Goal: Complete application form

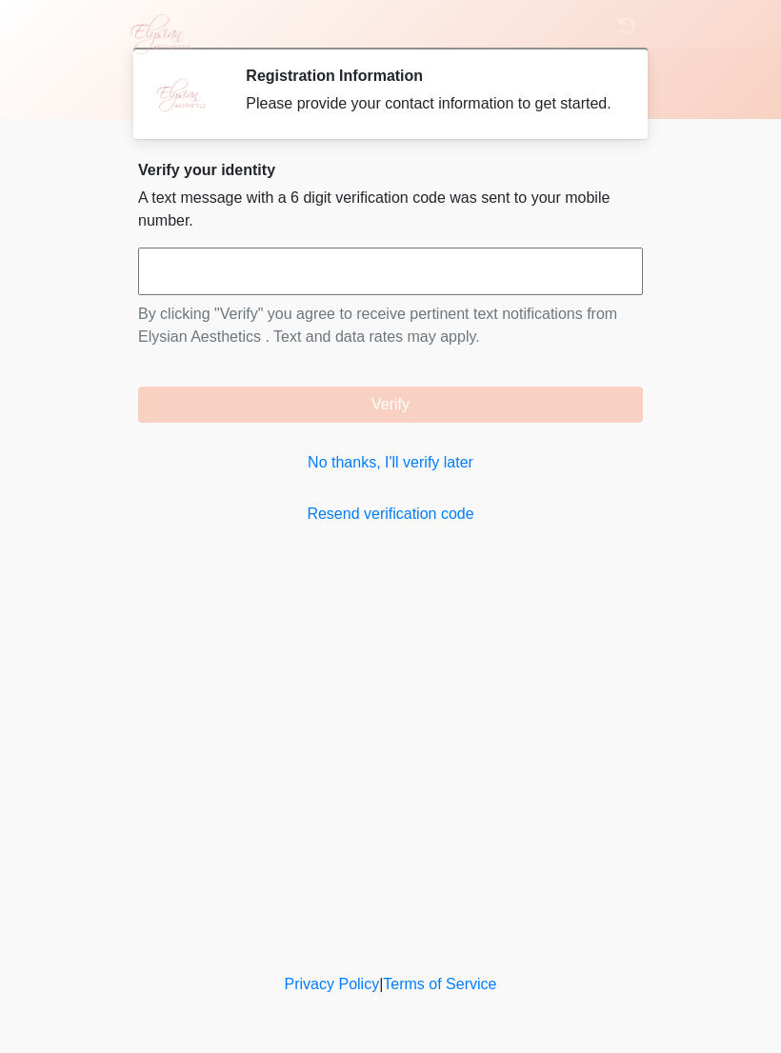
click at [273, 289] on input "text" at bounding box center [390, 272] width 505 height 48
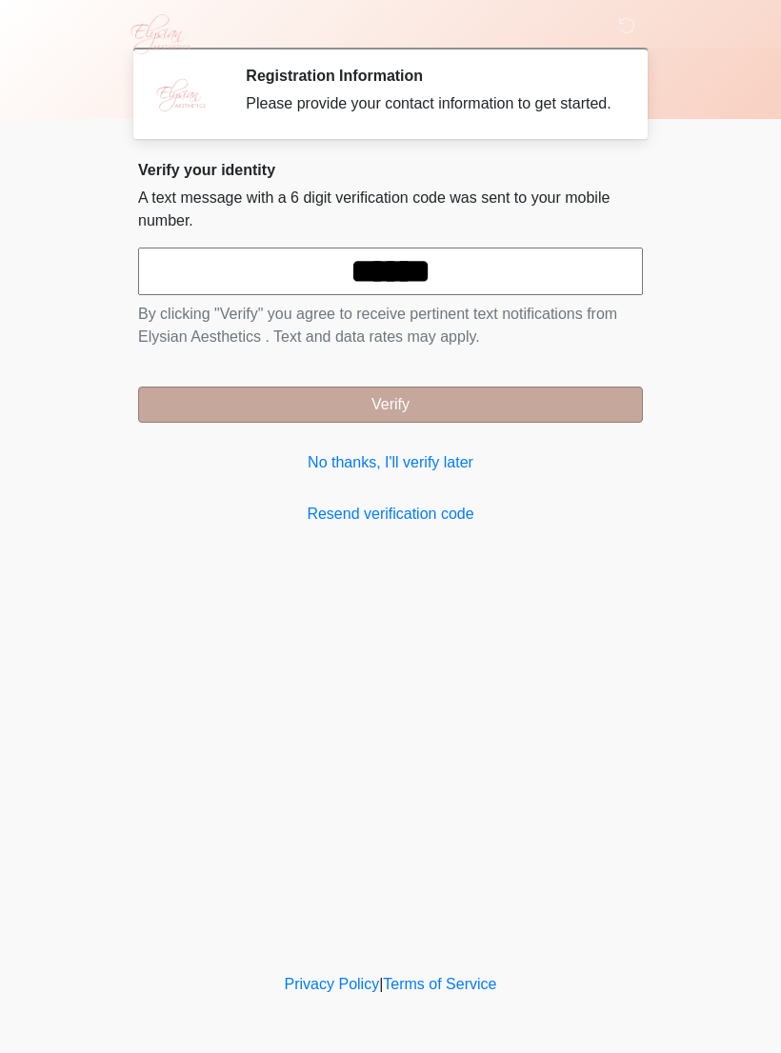
type input "******"
click at [379, 410] on button "Verify" at bounding box center [390, 405] width 505 height 36
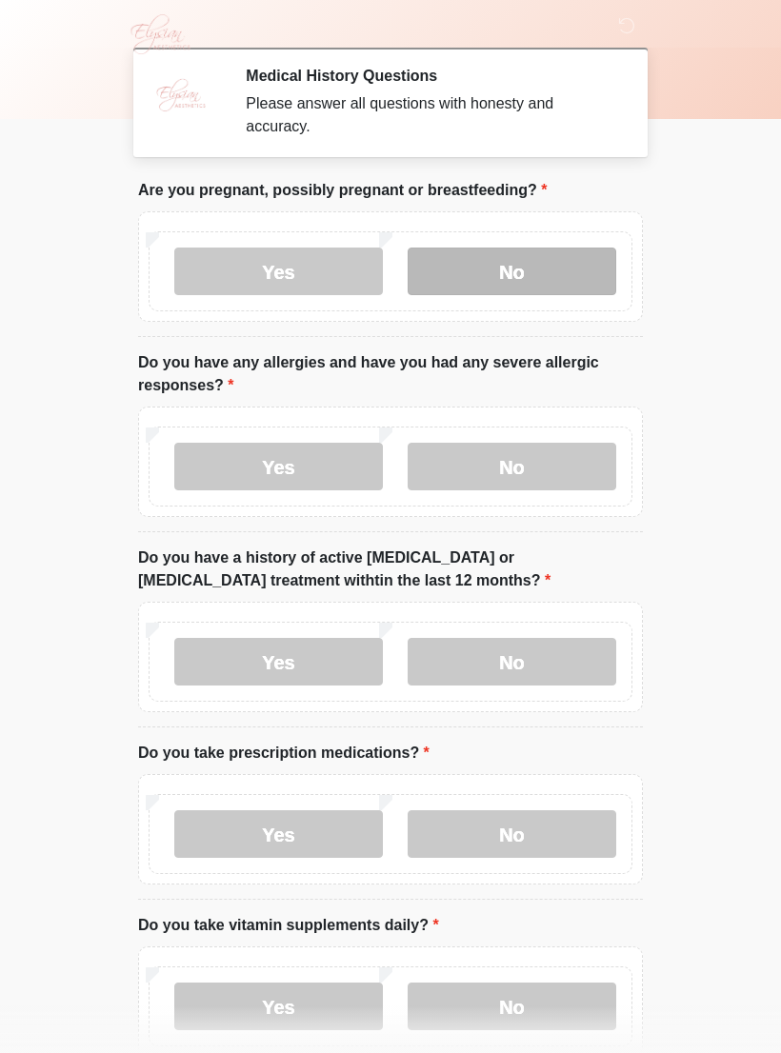
click at [533, 267] on label "No" at bounding box center [511, 272] width 208 height 48
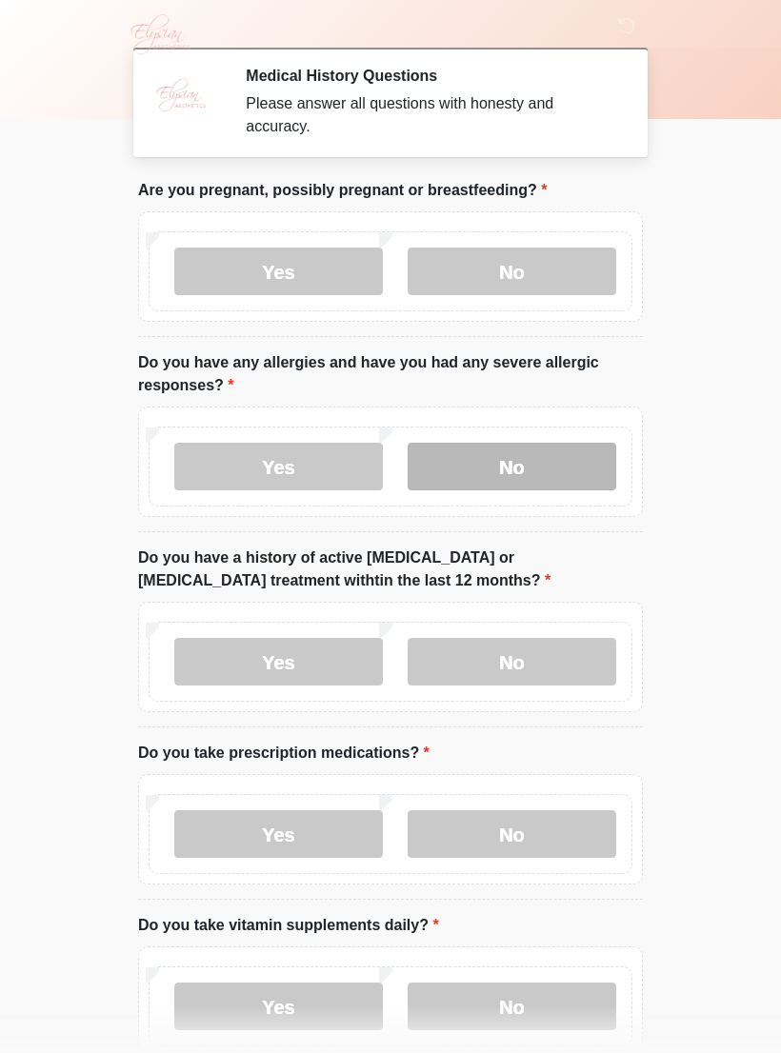
click at [513, 470] on label "No" at bounding box center [511, 467] width 208 height 48
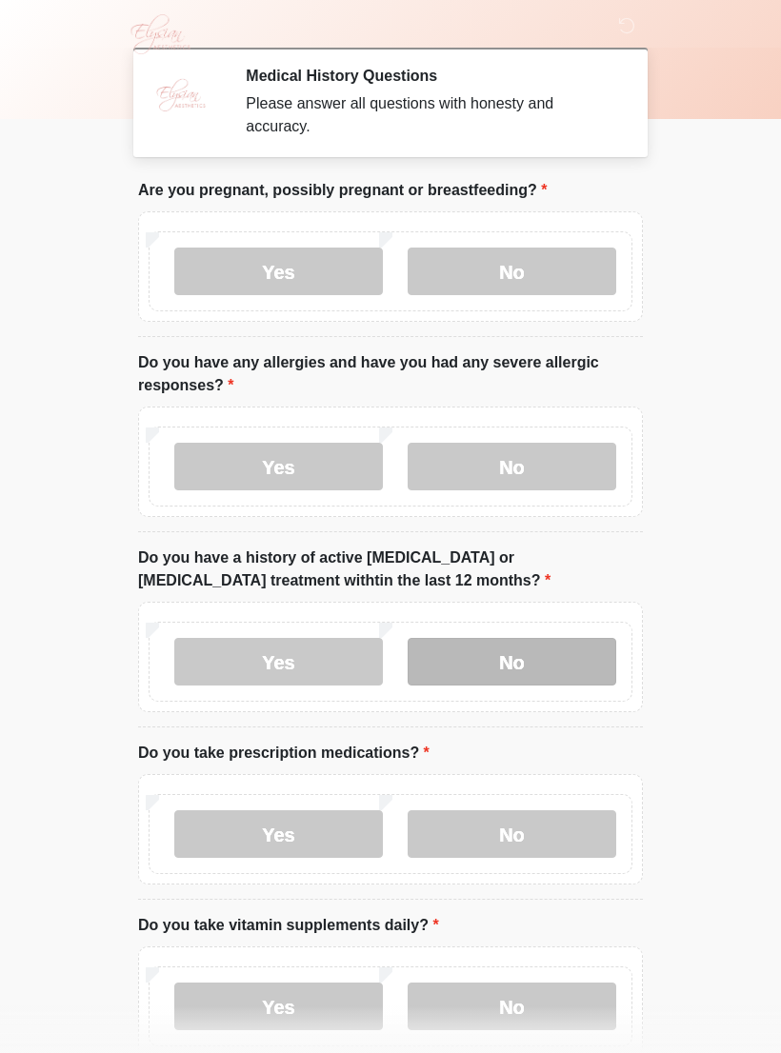
click at [547, 665] on label "No" at bounding box center [511, 662] width 208 height 48
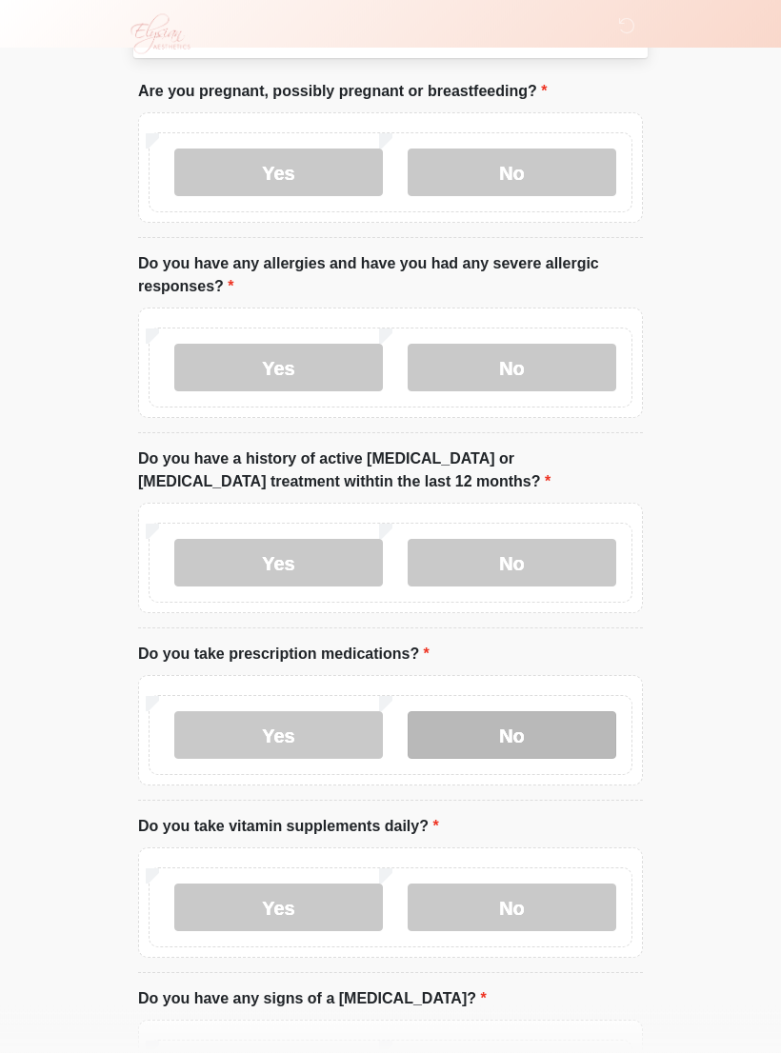
click at [523, 736] on label "No" at bounding box center [511, 736] width 208 height 48
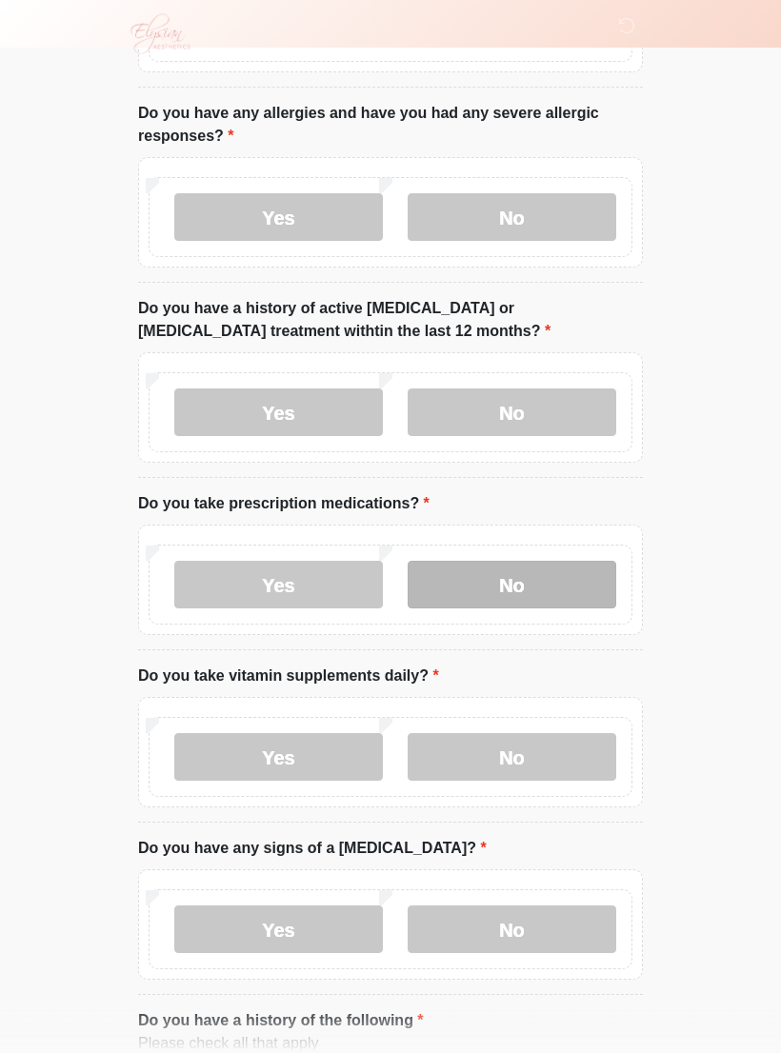
scroll to position [260, 0]
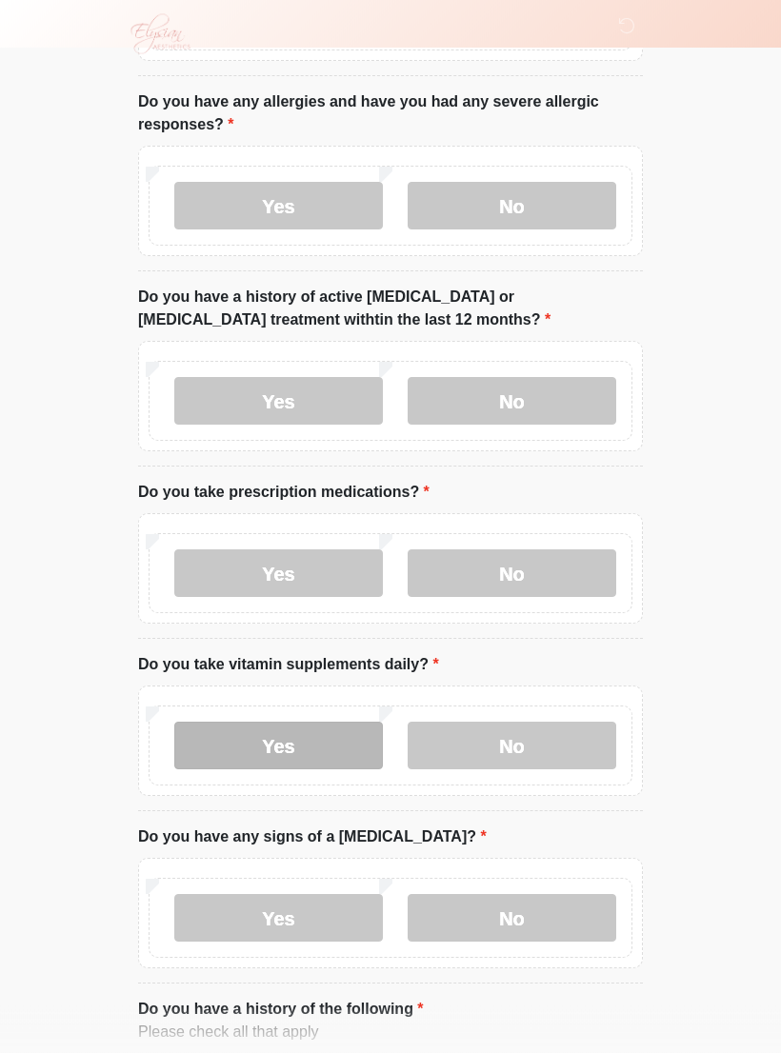
click at [272, 737] on label "Yes" at bounding box center [278, 747] width 208 height 48
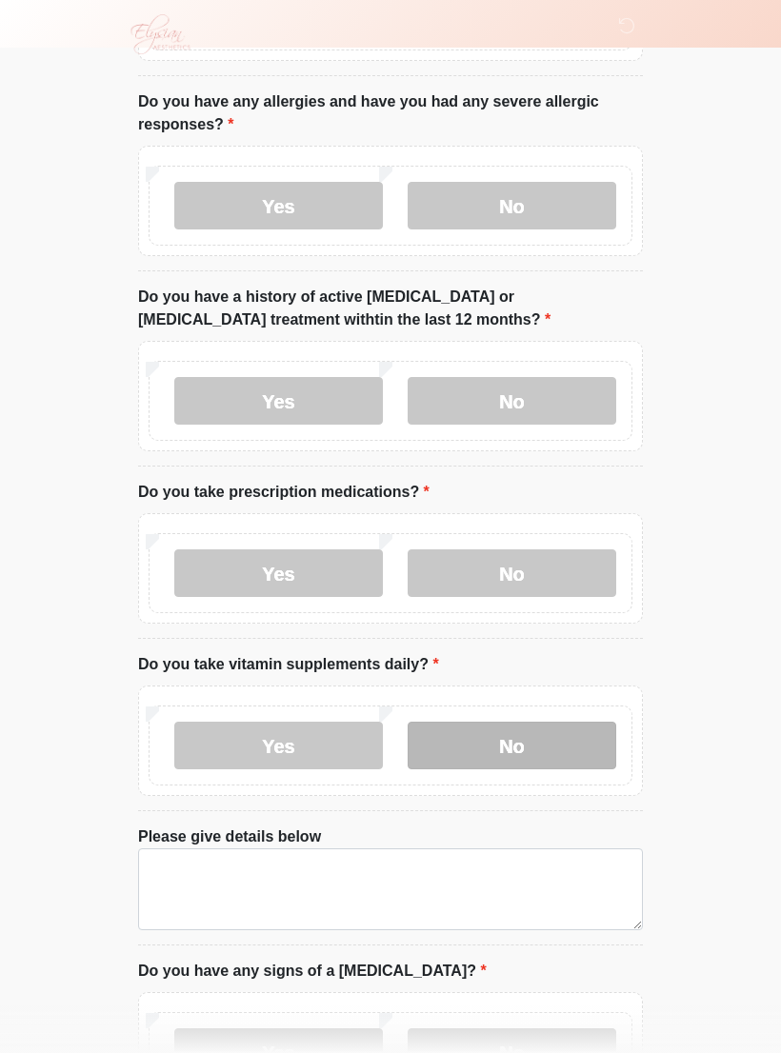
click at [522, 744] on label "No" at bounding box center [511, 746] width 208 height 48
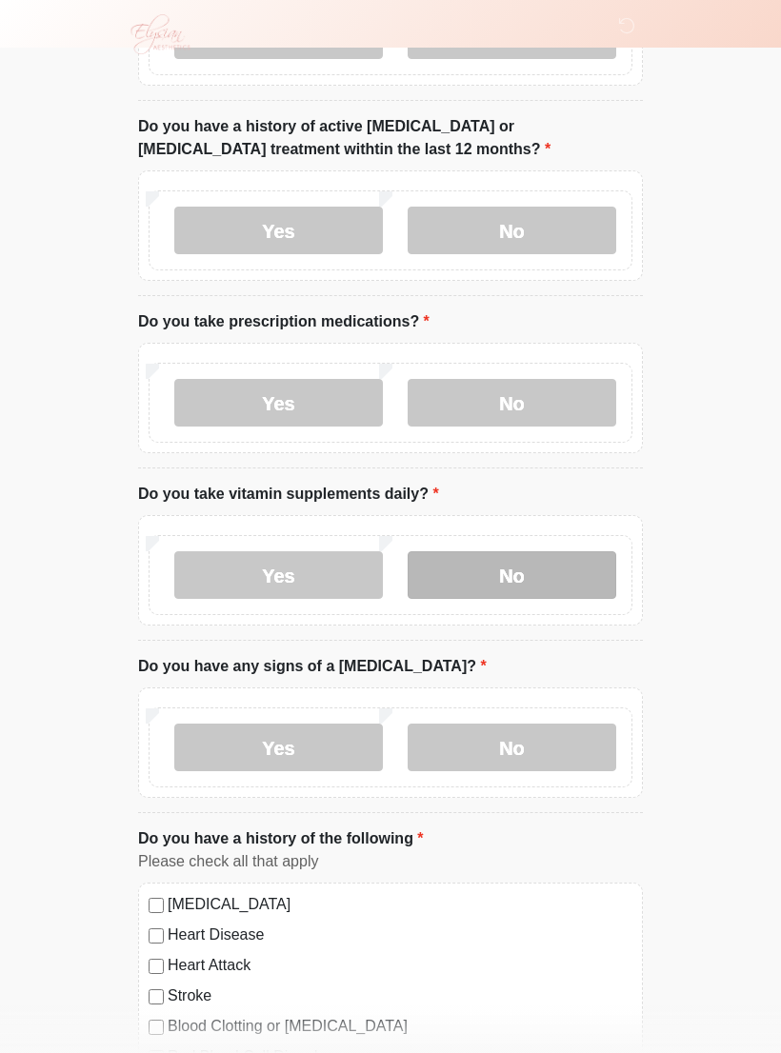
scroll to position [436, 0]
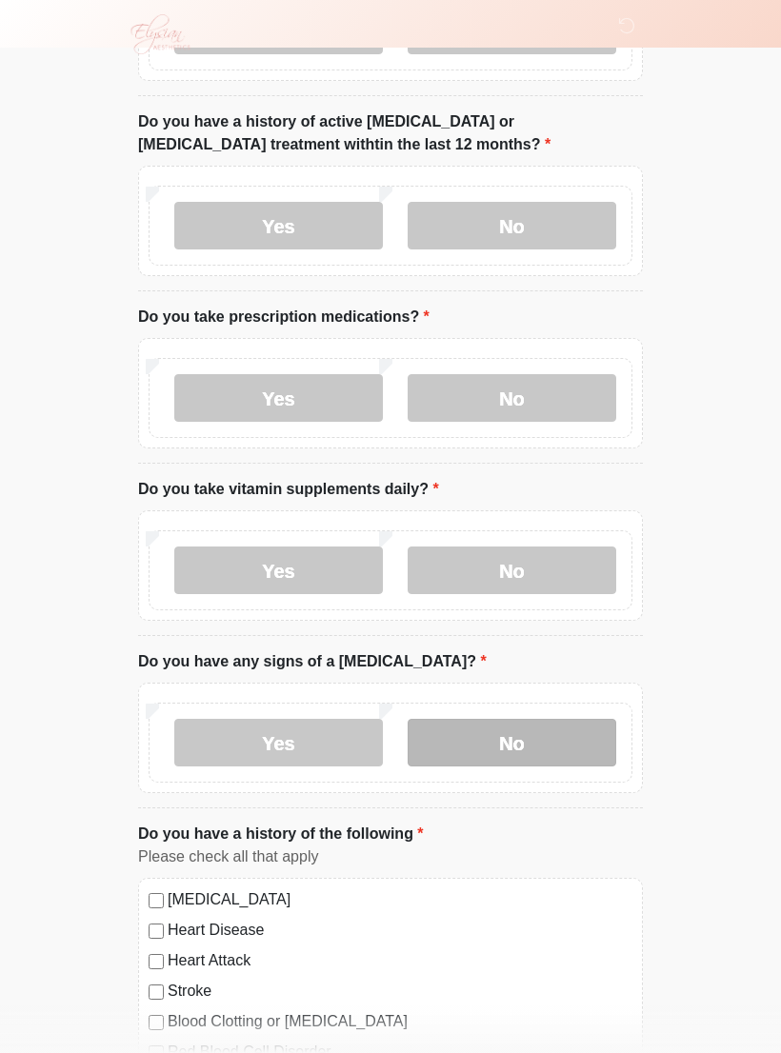
click at [537, 745] on label "No" at bounding box center [511, 743] width 208 height 48
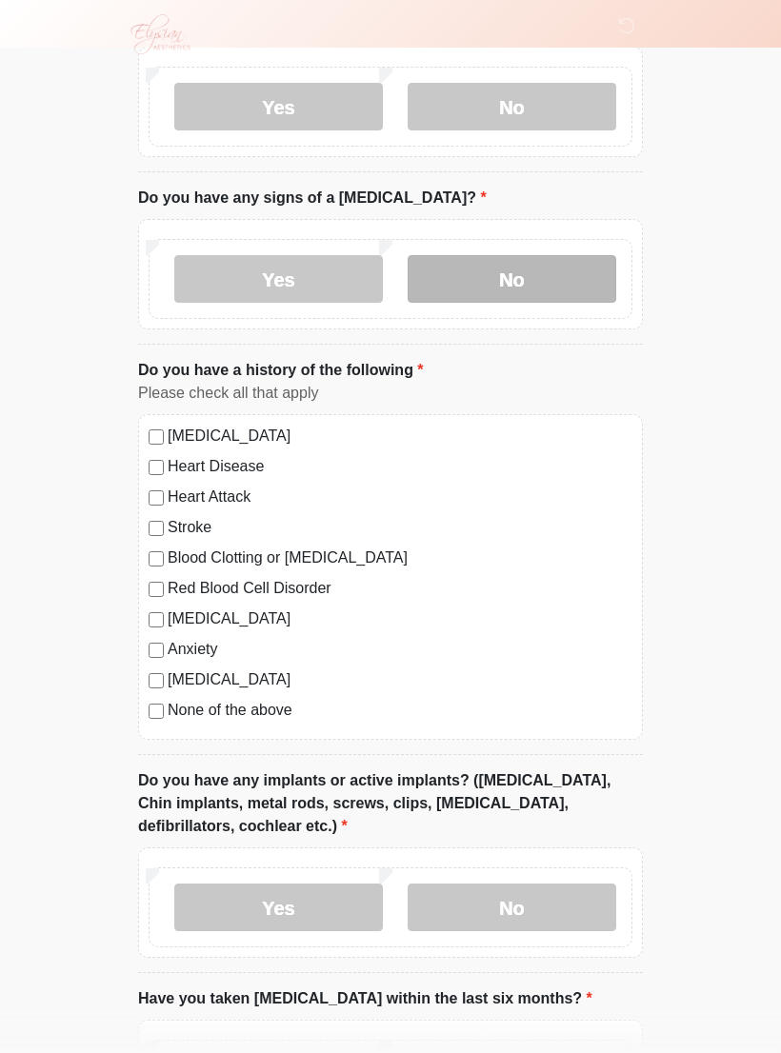
scroll to position [902, 0]
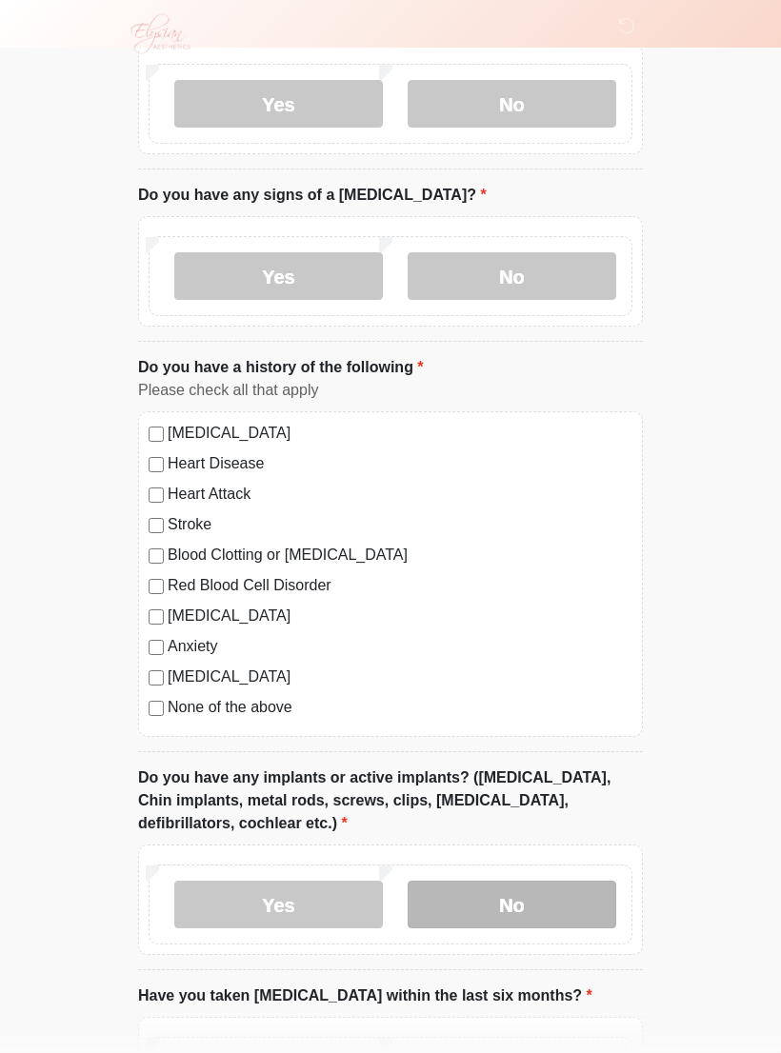
click at [528, 897] on label "No" at bounding box center [511, 906] width 208 height 48
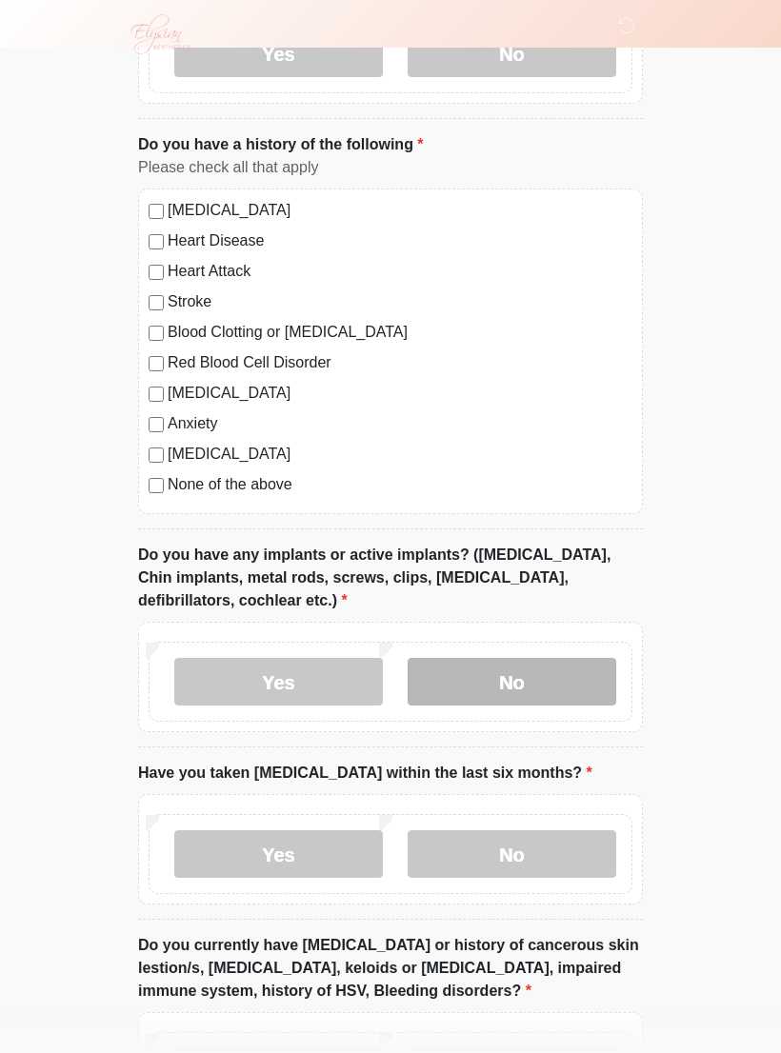
scroll to position [1129, 0]
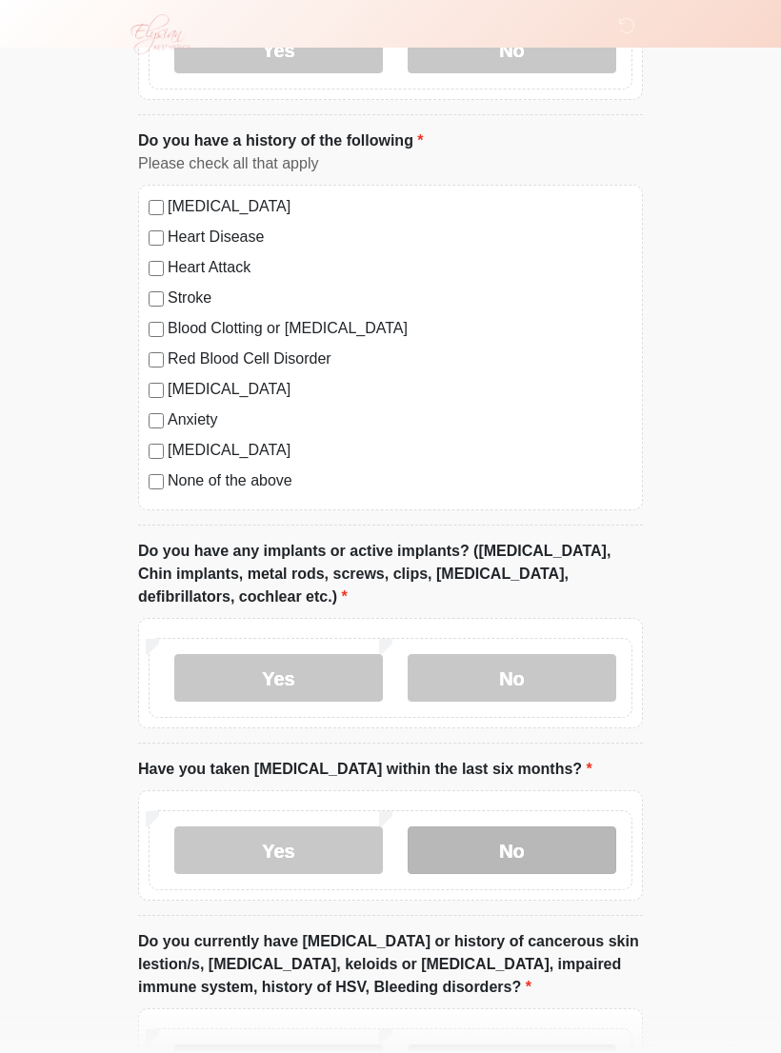
click at [533, 842] on label "No" at bounding box center [511, 850] width 208 height 48
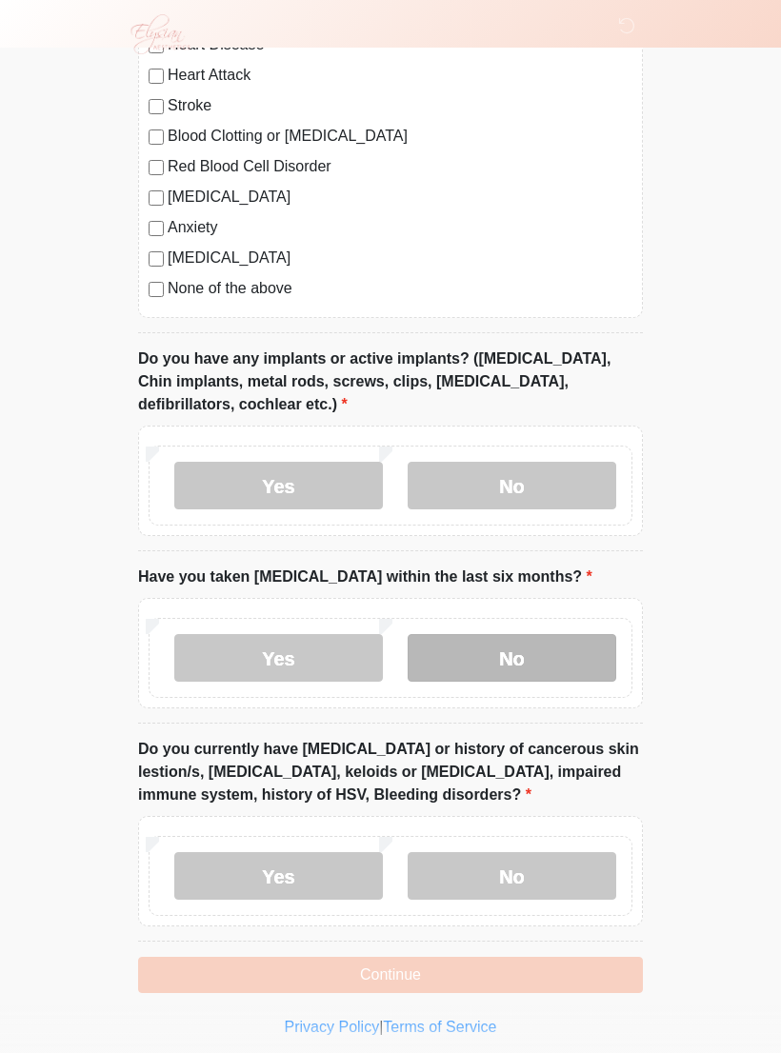
scroll to position [1330, 0]
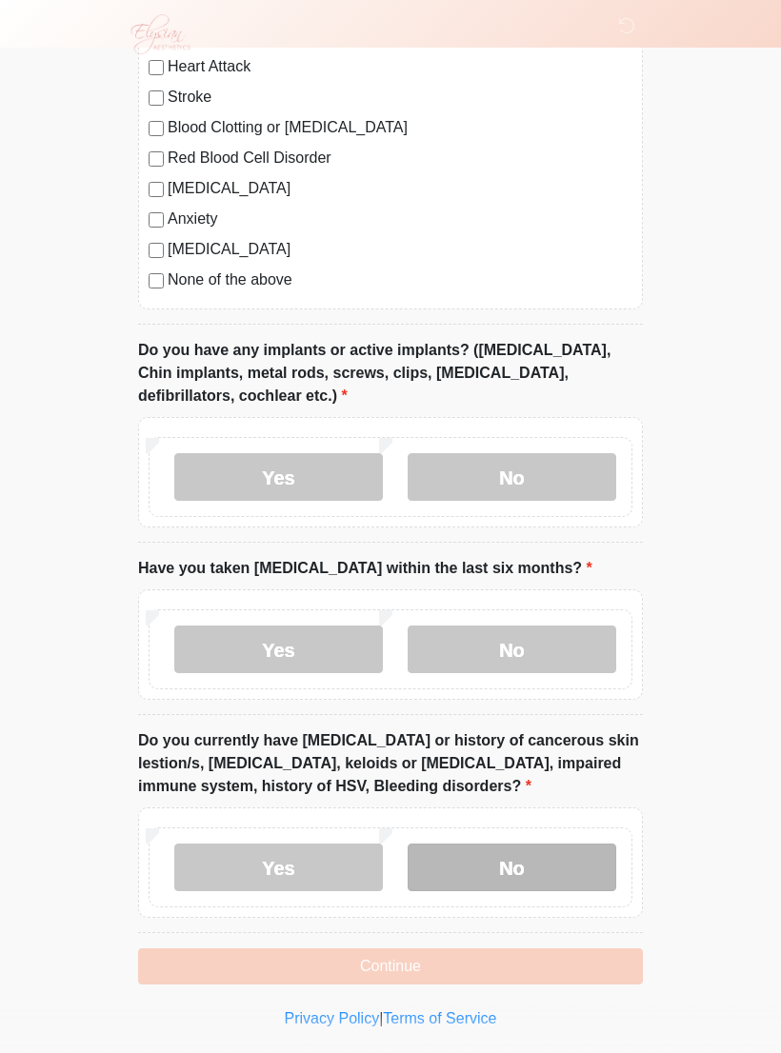
click at [531, 854] on label "No" at bounding box center [511, 867] width 208 height 48
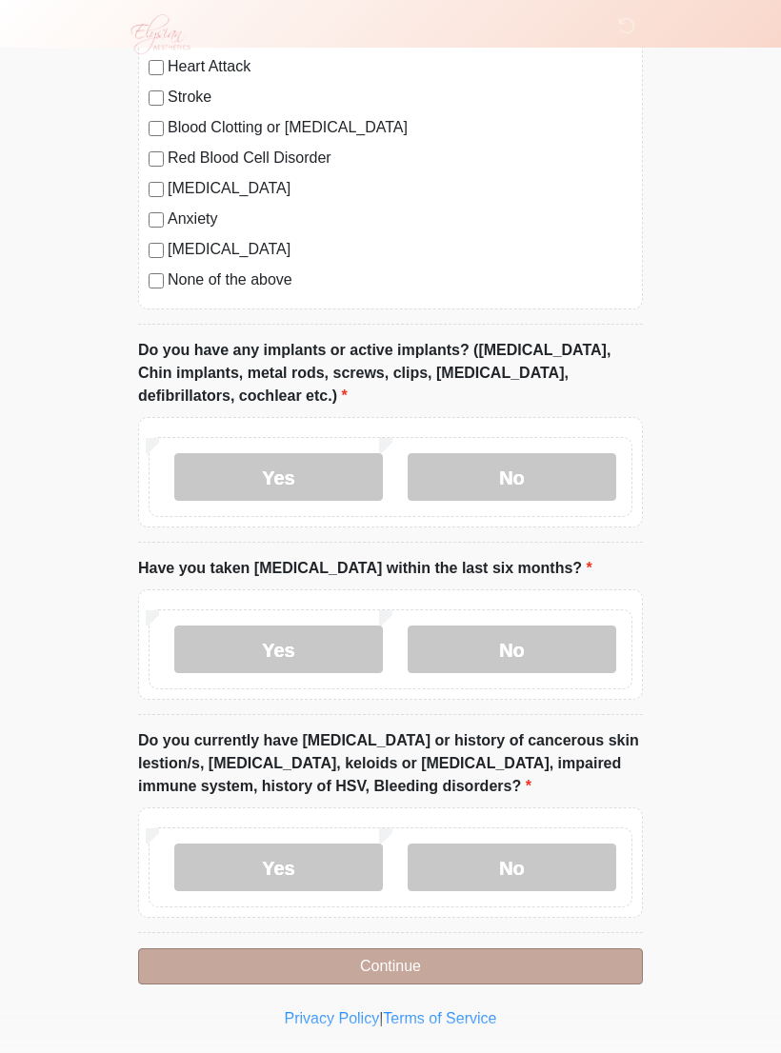
click at [228, 965] on button "Continue" at bounding box center [390, 966] width 505 height 36
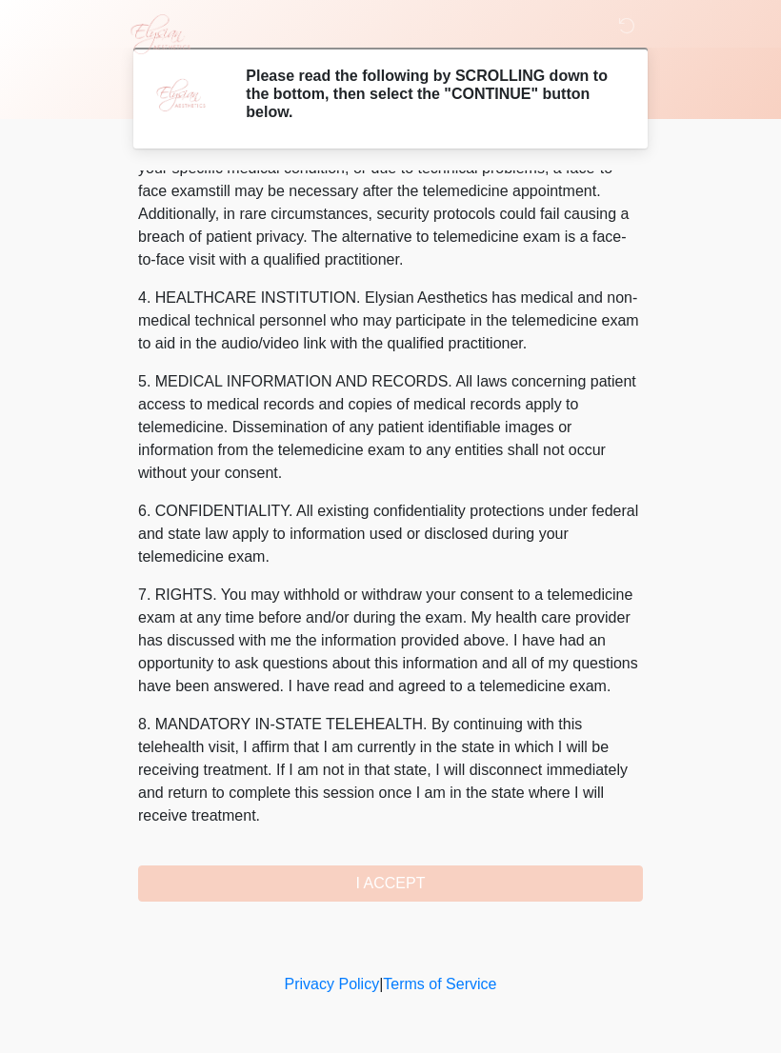
scroll to position [478, 0]
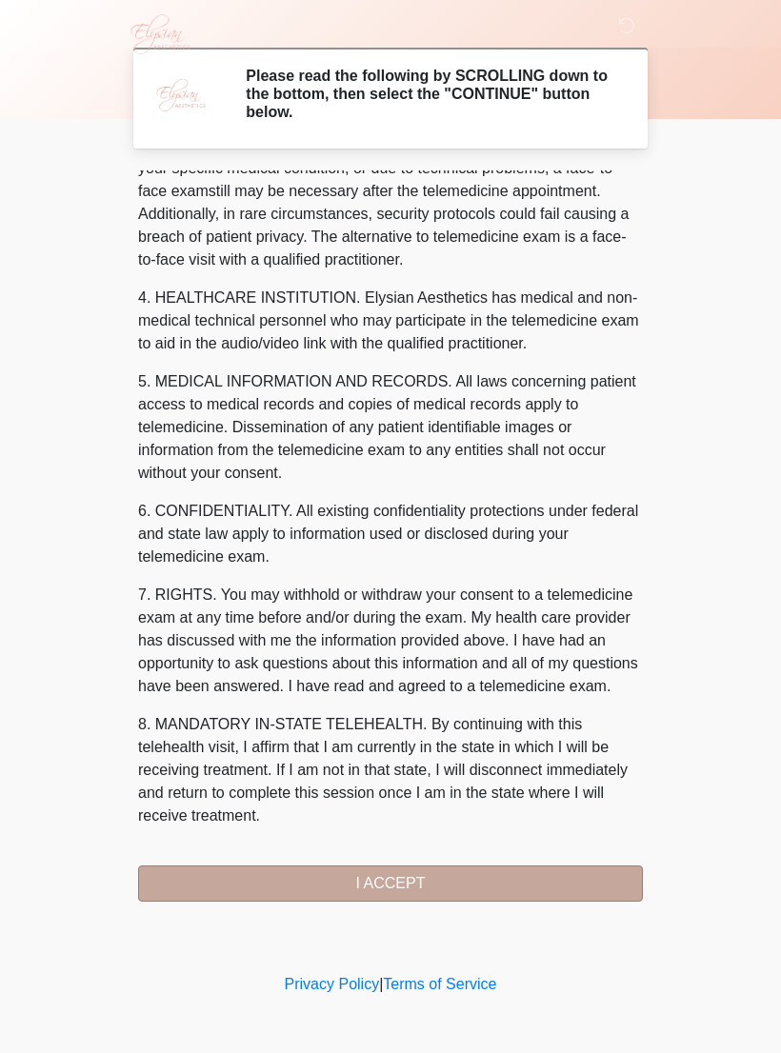
click at [454, 873] on button "I ACCEPT" at bounding box center [390, 883] width 505 height 36
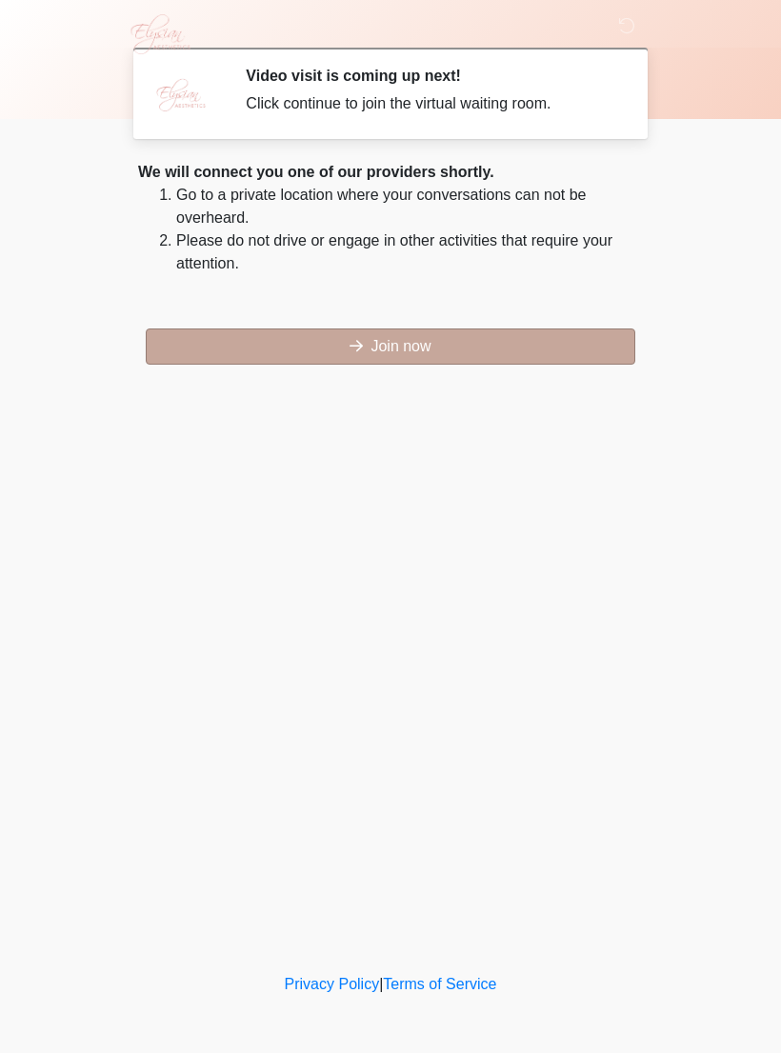
click at [479, 344] on button "Join now" at bounding box center [390, 346] width 489 height 36
